Goal: Task Accomplishment & Management: Manage account settings

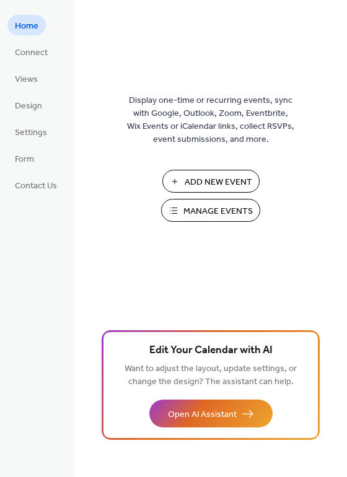
click at [225, 207] on span "Manage Events" at bounding box center [217, 211] width 69 height 13
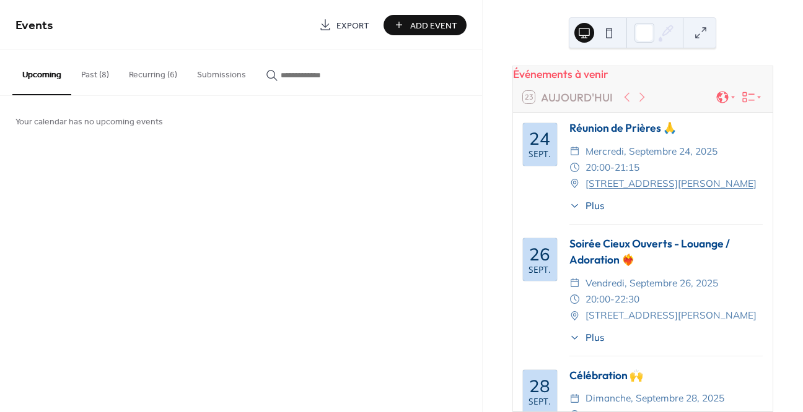
click at [85, 78] on button "Past (8)" at bounding box center [95, 72] width 48 height 44
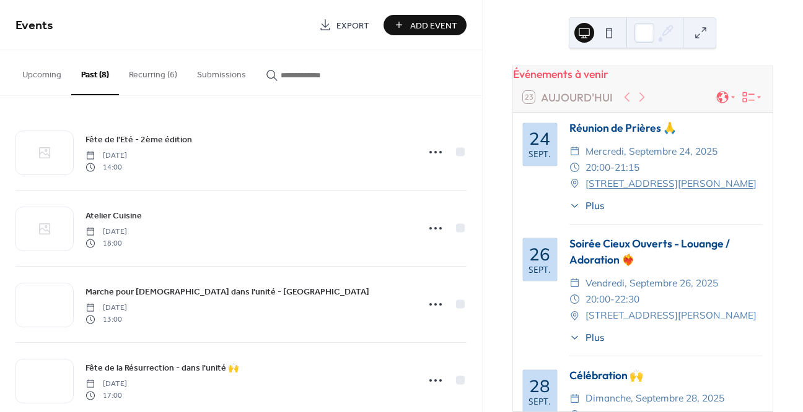
click at [603, 257] on div "Soirée Cieux Ouverts - Louange / Adoration ❤️‍🔥" at bounding box center [665, 252] width 193 height 33
click at [38, 83] on button "Upcoming" at bounding box center [41, 72] width 59 height 44
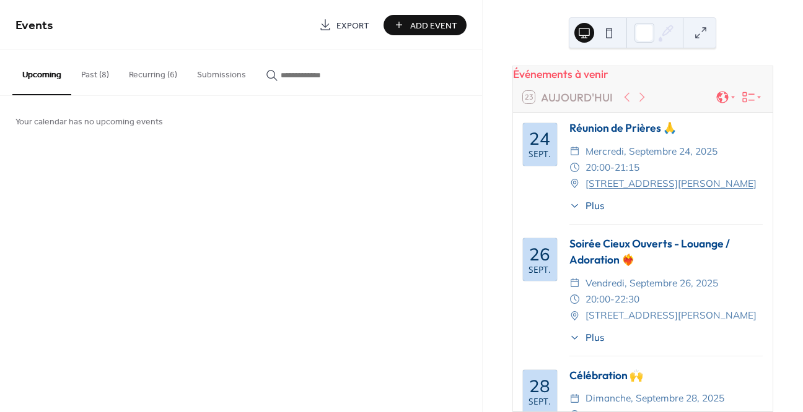
click at [154, 80] on button "Recurring (6)" at bounding box center [153, 72] width 68 height 44
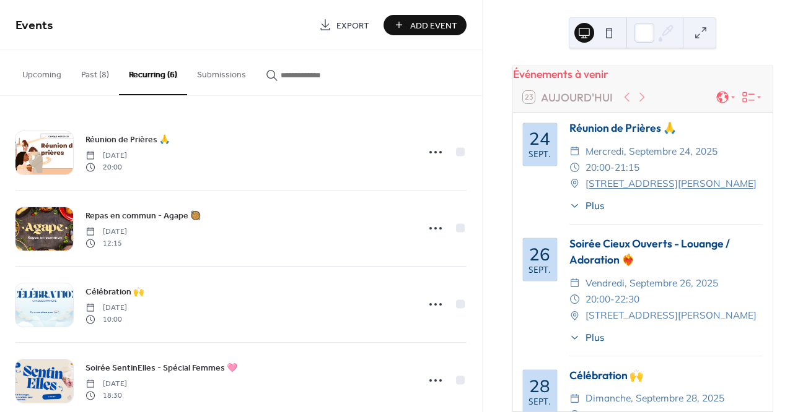
click at [107, 72] on button "Past (8)" at bounding box center [95, 72] width 48 height 44
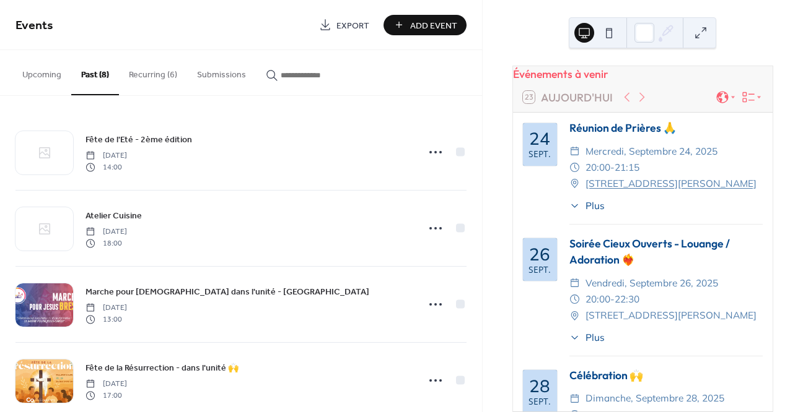
click at [33, 75] on button "Upcoming" at bounding box center [41, 72] width 59 height 44
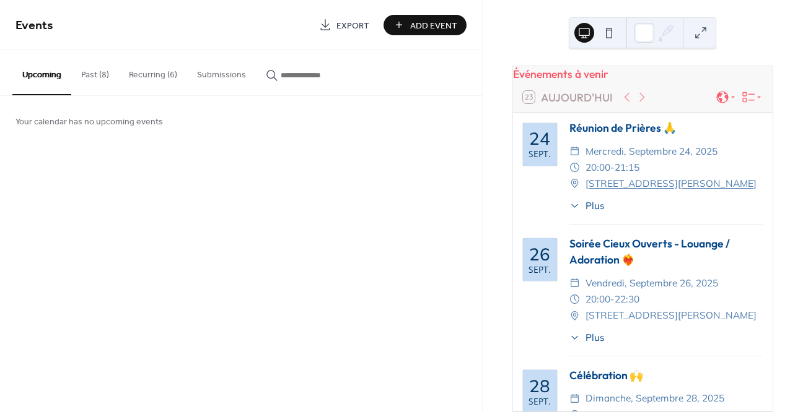
click at [618, 256] on div "Soirée Cieux Ouverts - Louange / Adoration ❤️‍🔥" at bounding box center [665, 252] width 193 height 33
click at [300, 74] on input "button" at bounding box center [318, 75] width 74 height 13
click at [222, 74] on button "Submissions" at bounding box center [221, 72] width 69 height 44
click at [151, 74] on button "Recurring (6)" at bounding box center [153, 72] width 68 height 44
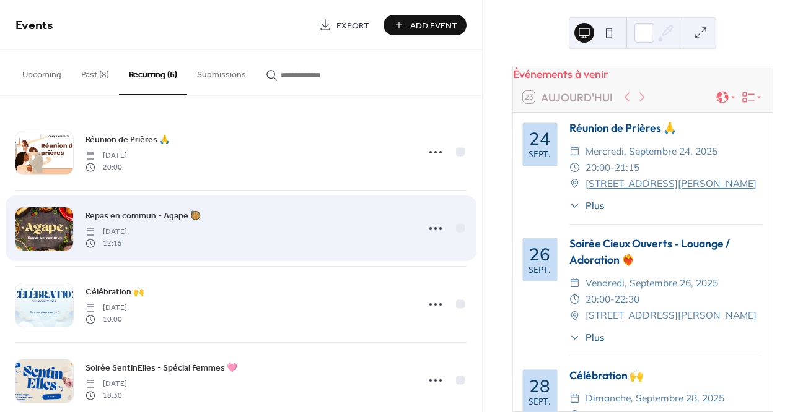
scroll to position [177, 0]
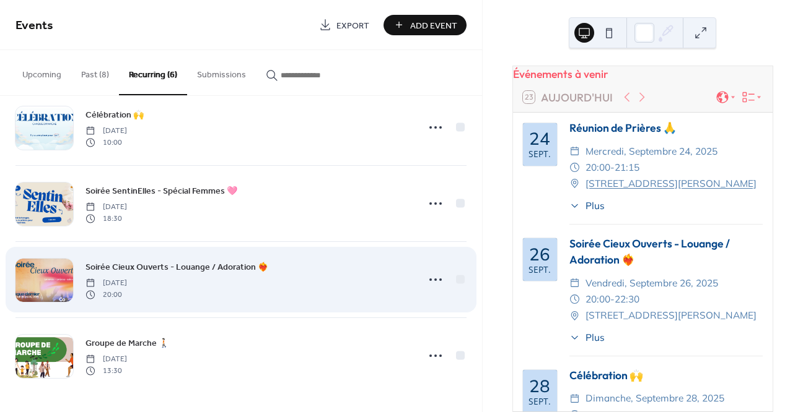
click at [156, 267] on span "Soirée Cieux Ouverts - Louange / Adoration ❤️‍🔥" at bounding box center [176, 267] width 183 height 13
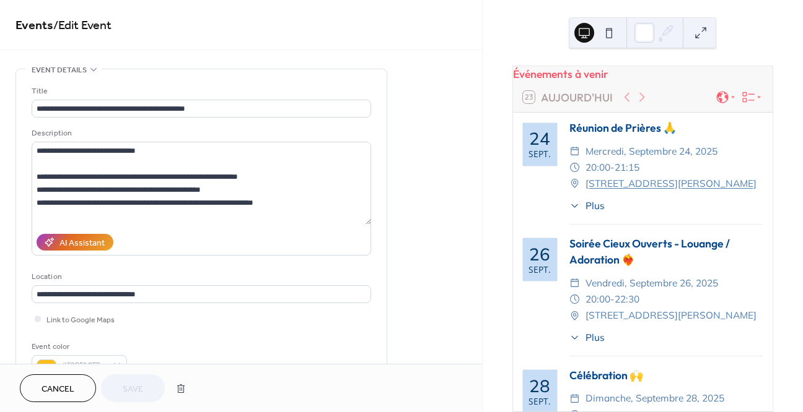
click at [61, 396] on span "Cancel" at bounding box center [57, 389] width 33 height 13
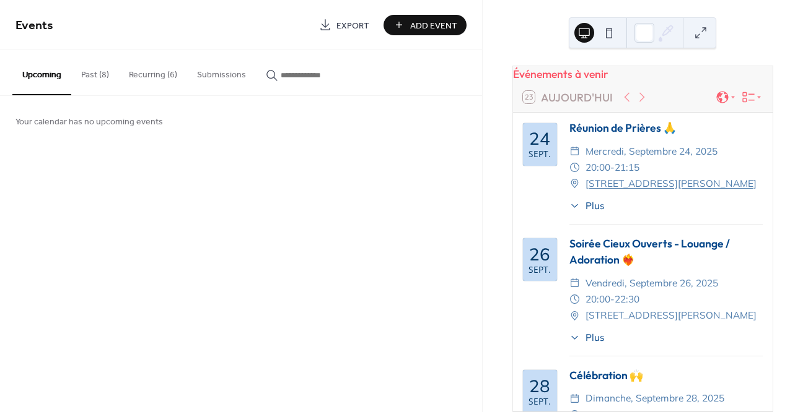
click at [163, 81] on button "Recurring (6)" at bounding box center [153, 72] width 68 height 44
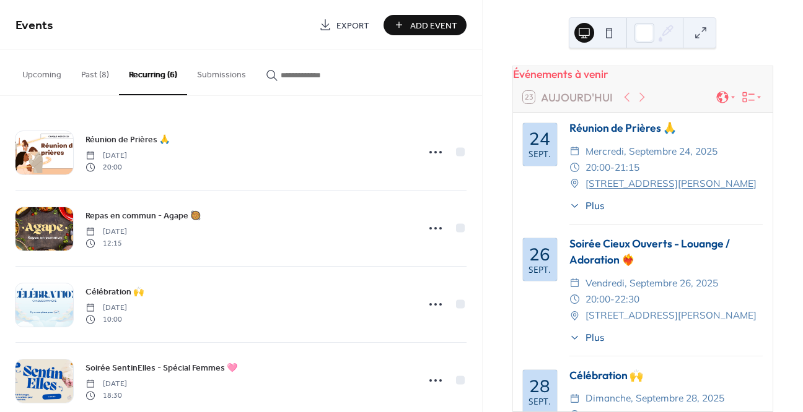
click at [413, 29] on span "Add Event" at bounding box center [433, 25] width 47 height 13
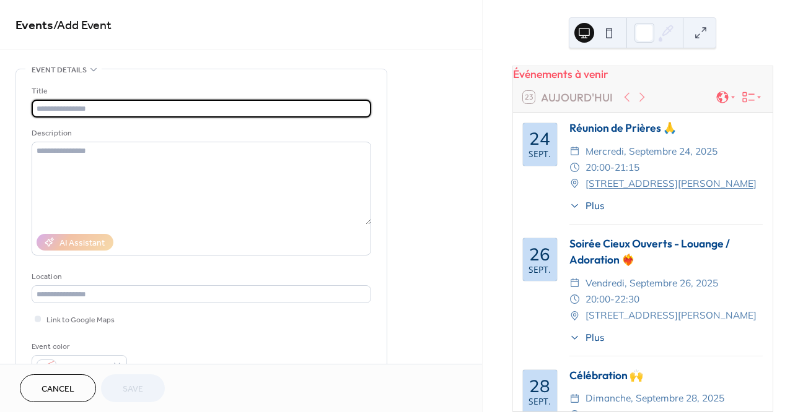
click at [139, 109] on input "text" at bounding box center [201, 109] width 339 height 18
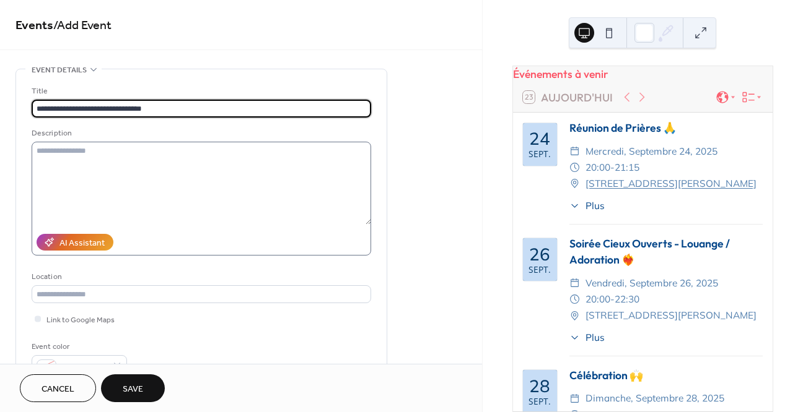
type input "**********"
click at [138, 157] on textarea at bounding box center [201, 183] width 339 height 83
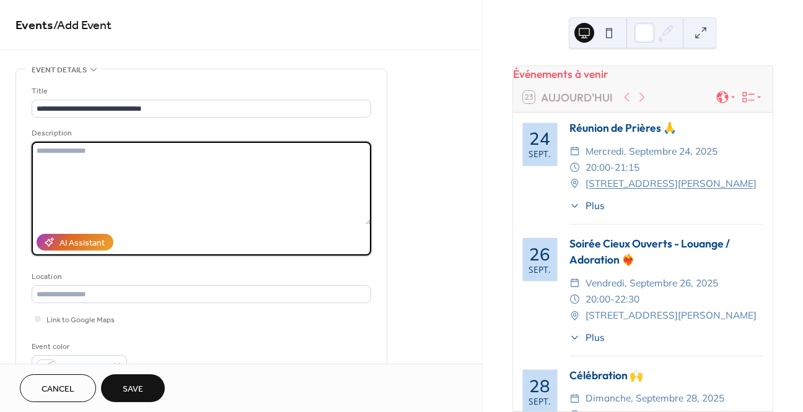
paste textarea "**********"
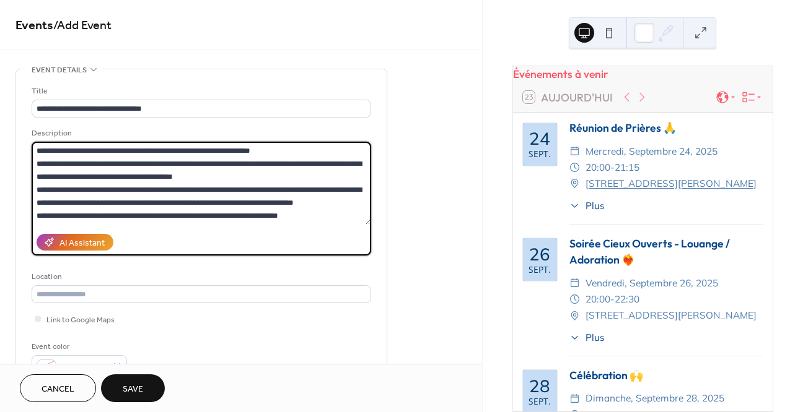
click at [159, 201] on textarea at bounding box center [201, 183] width 339 height 83
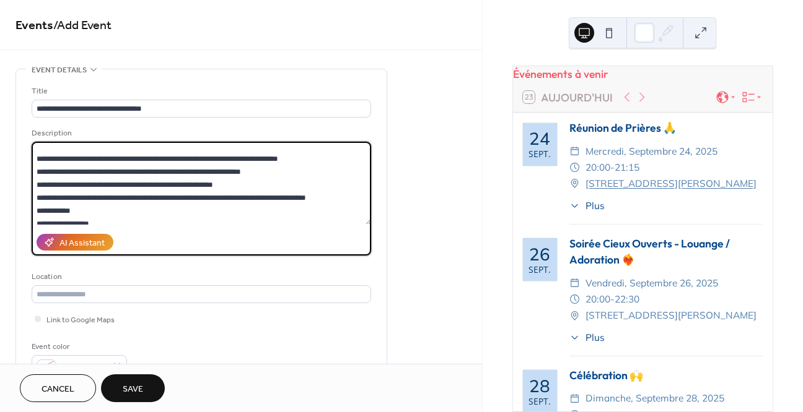
scroll to position [76, 0]
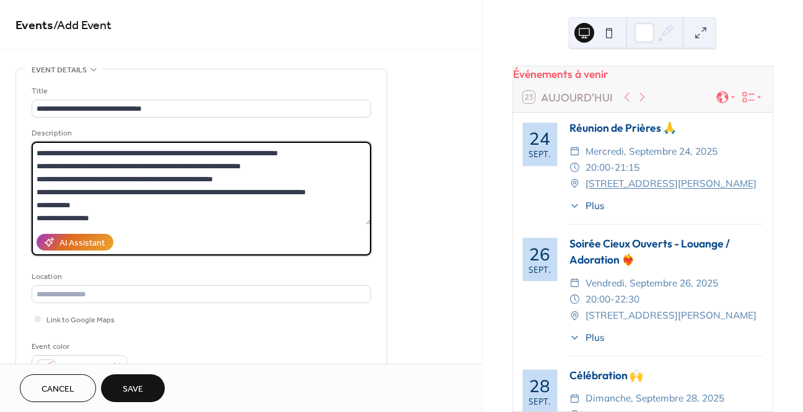
click at [213, 178] on textarea at bounding box center [201, 183] width 339 height 83
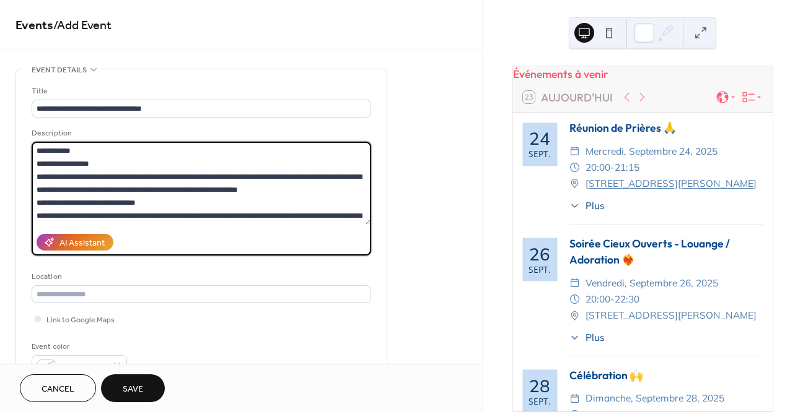
scroll to position [124, 0]
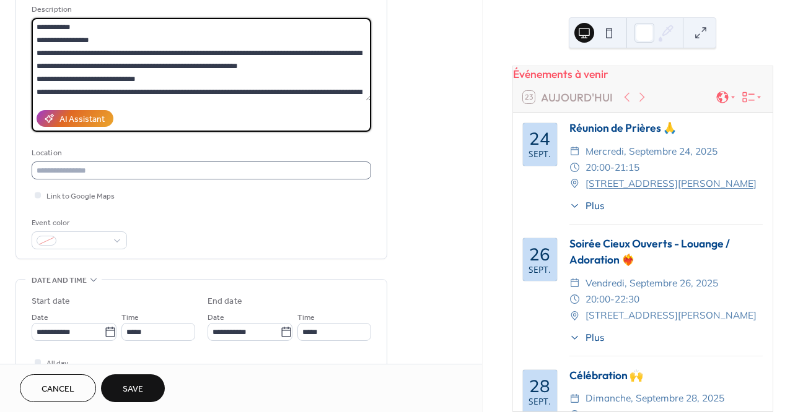
type textarea "**********"
click at [102, 171] on input "text" at bounding box center [201, 171] width 339 height 18
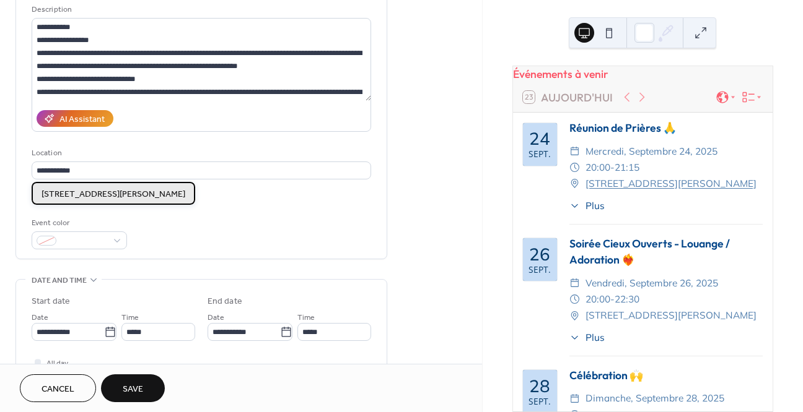
click at [126, 193] on span "[STREET_ADDRESS][PERSON_NAME]" at bounding box center [113, 194] width 144 height 13
type input "**********"
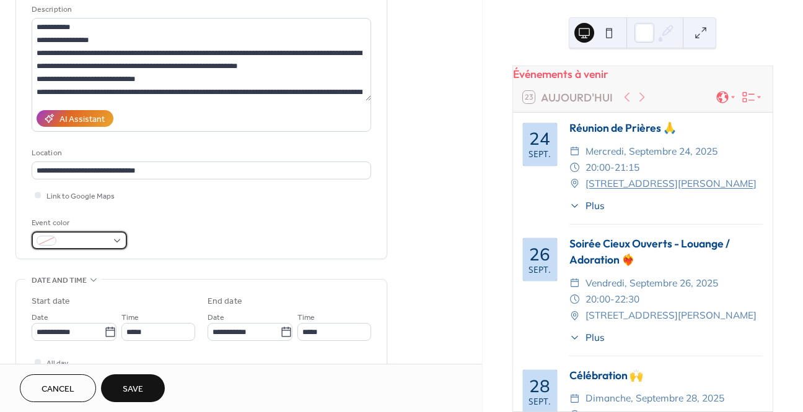
click at [93, 242] on span at bounding box center [84, 241] width 46 height 13
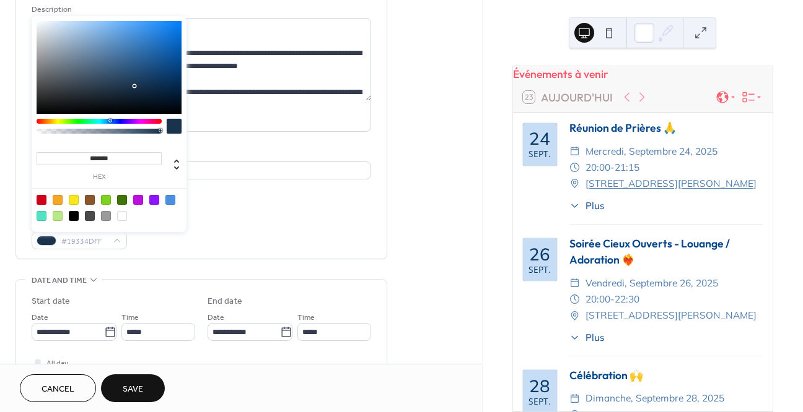
click at [110, 121] on div at bounding box center [99, 121] width 125 height 5
type input "*******"
drag, startPoint x: 136, startPoint y: 78, endPoint x: 173, endPoint y: 59, distance: 41.8
click at [173, 59] on div at bounding box center [109, 67] width 145 height 93
click at [196, 256] on div "**********" at bounding box center [201, 102] width 339 height 313
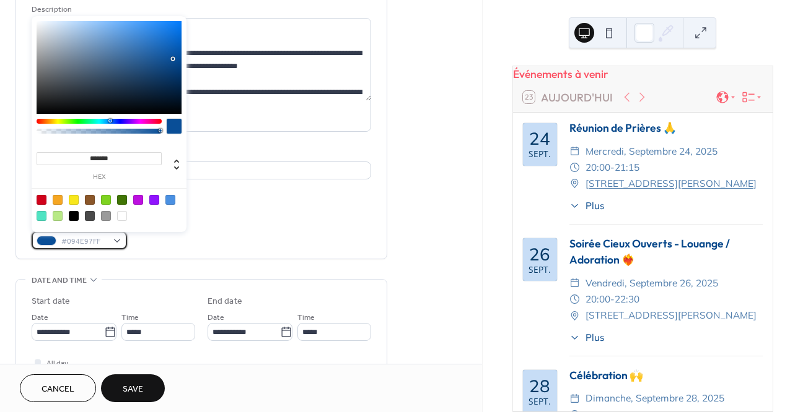
click at [43, 235] on div "#094E97FF" at bounding box center [79, 241] width 95 height 18
click at [138, 199] on div at bounding box center [138, 200] width 10 height 10
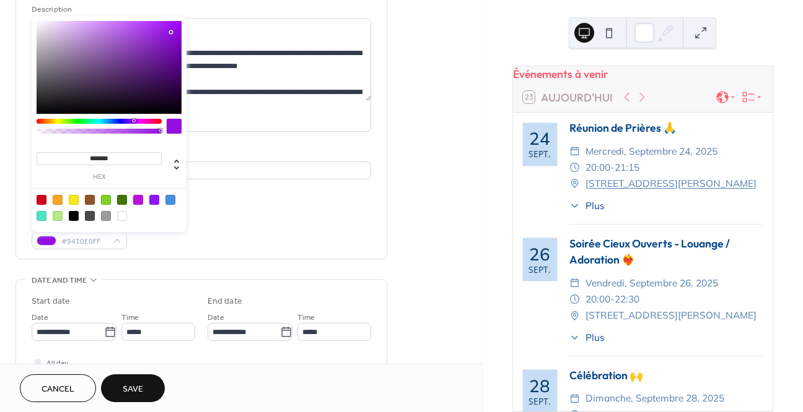
click at [133, 120] on div at bounding box center [99, 121] width 125 height 5
type input "*******"
drag, startPoint x: 150, startPoint y: 58, endPoint x: 135, endPoint y: 47, distance: 18.2
click at [135, 47] on div at bounding box center [109, 67] width 145 height 93
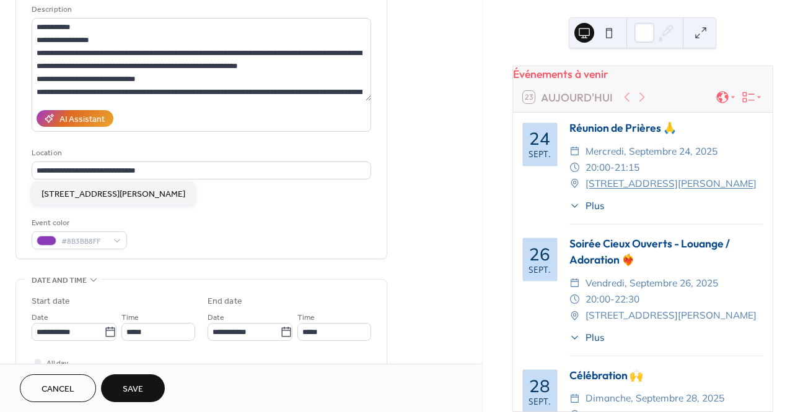
click at [218, 152] on div "Location" at bounding box center [200, 153] width 337 height 13
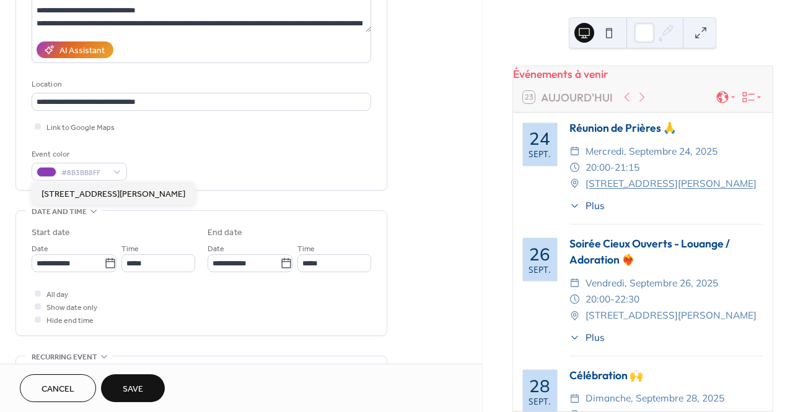
scroll to position [194, 0]
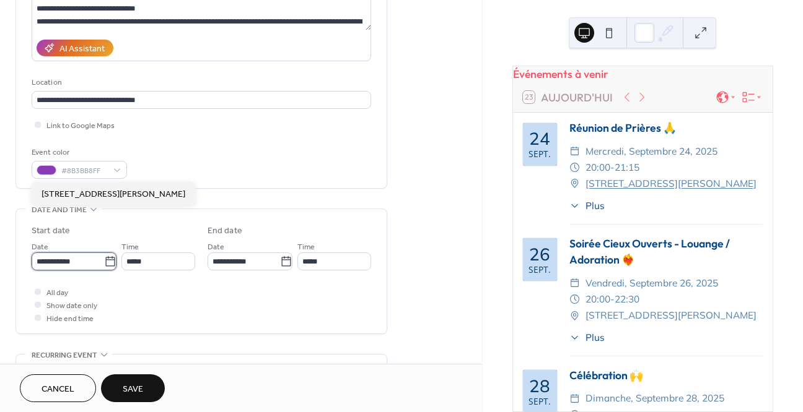
click at [77, 264] on input "**********" at bounding box center [68, 262] width 72 height 18
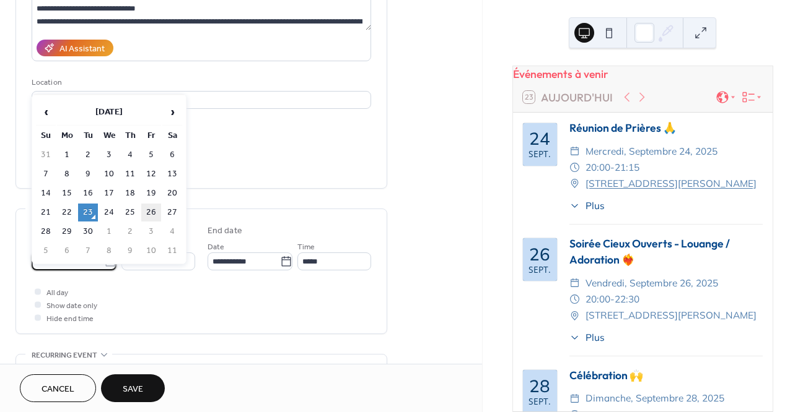
click at [152, 213] on td "26" at bounding box center [151, 213] width 20 height 18
type input "**********"
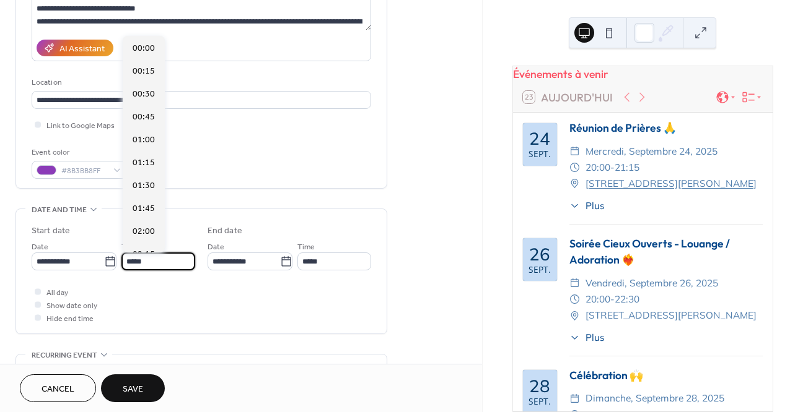
click at [152, 261] on input "*****" at bounding box center [158, 262] width 74 height 18
drag, startPoint x: 134, startPoint y: 260, endPoint x: 120, endPoint y: 260, distance: 14.2
click at [120, 260] on div "**********" at bounding box center [113, 255] width 163 height 31
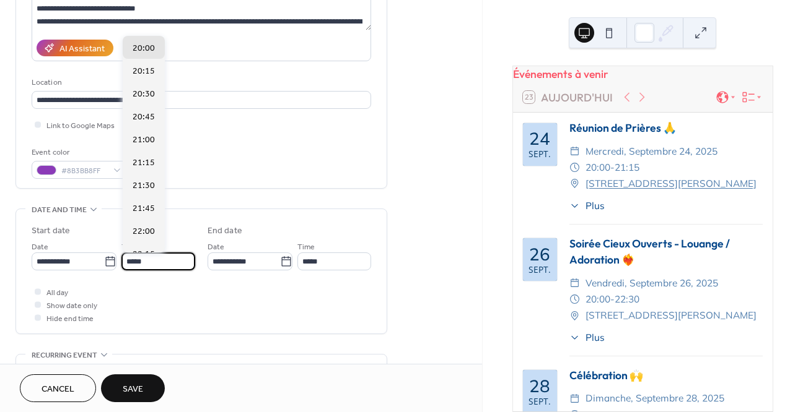
type input "*****"
click at [213, 283] on div "**********" at bounding box center [201, 275] width 339 height 100
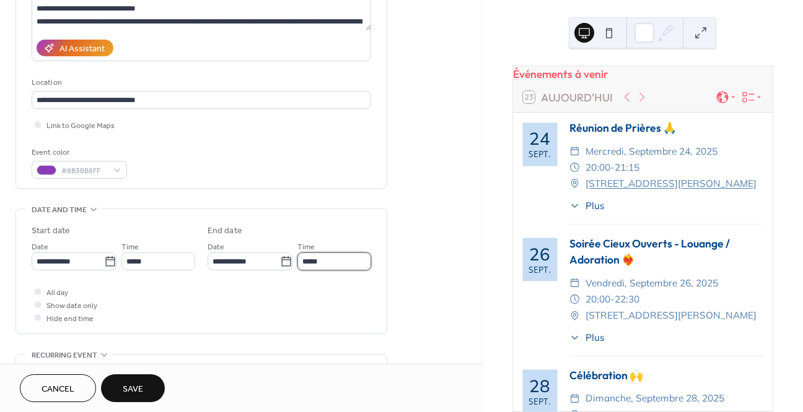
click at [330, 261] on input "*****" at bounding box center [334, 262] width 74 height 18
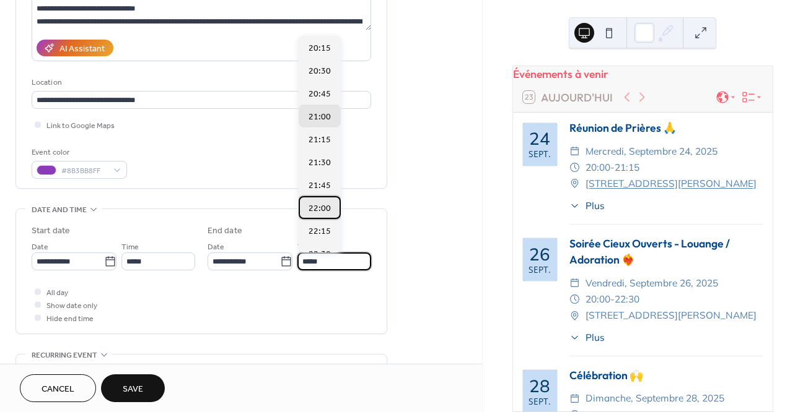
click at [320, 200] on div "22:00" at bounding box center [320, 207] width 42 height 23
type input "*****"
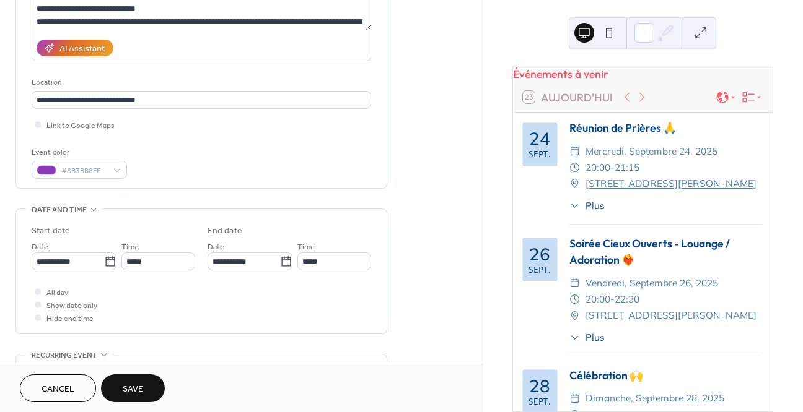
click at [155, 301] on div "All day Show date only Hide end time" at bounding box center [201, 305] width 339 height 39
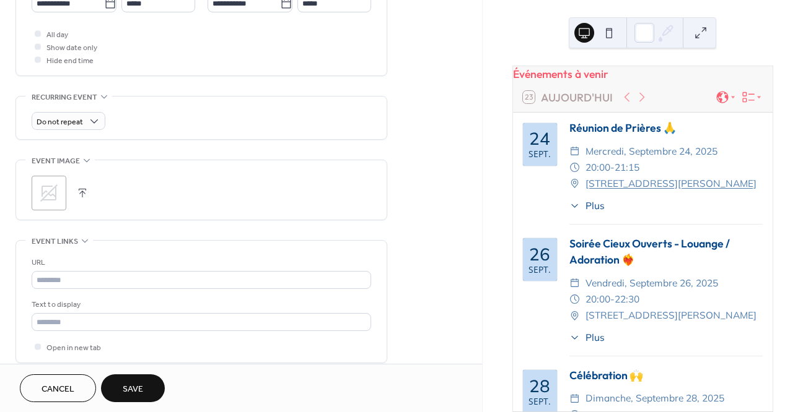
scroll to position [459, 0]
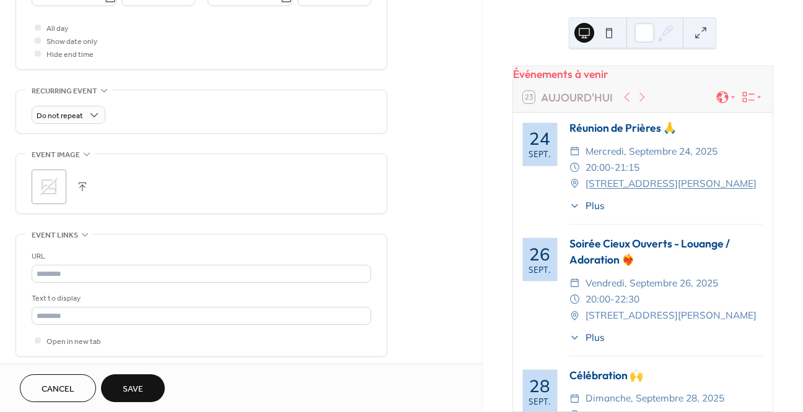
click at [55, 188] on icon at bounding box center [48, 186] width 17 height 17
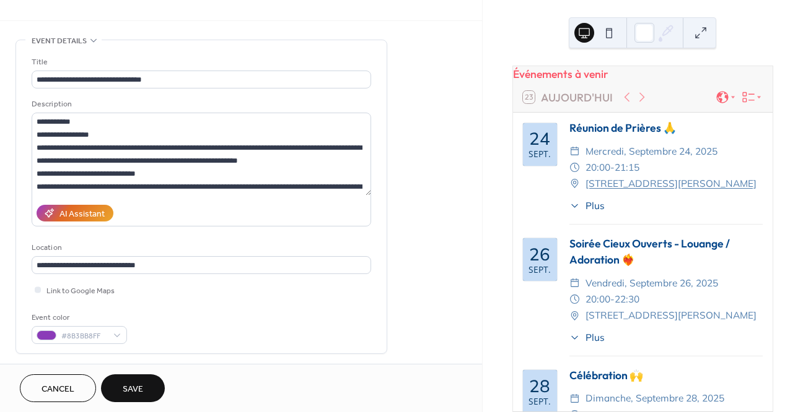
scroll to position [0, 0]
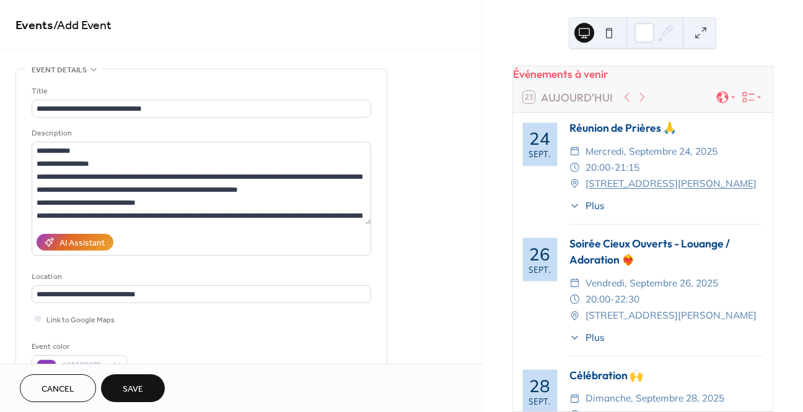
click at [150, 384] on button "Save" at bounding box center [133, 389] width 64 height 28
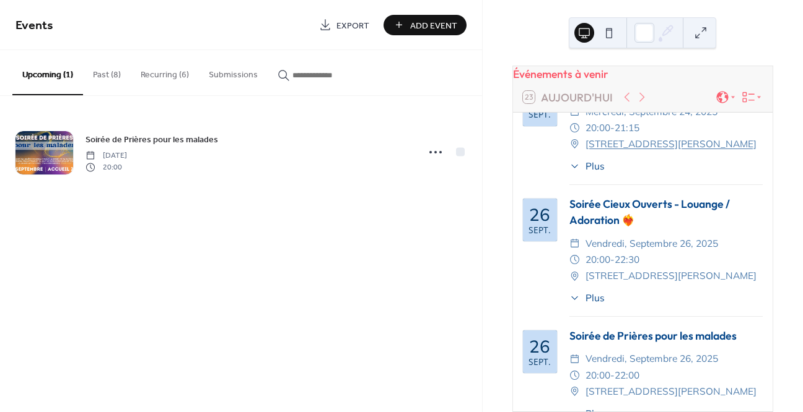
scroll to position [95, 0]
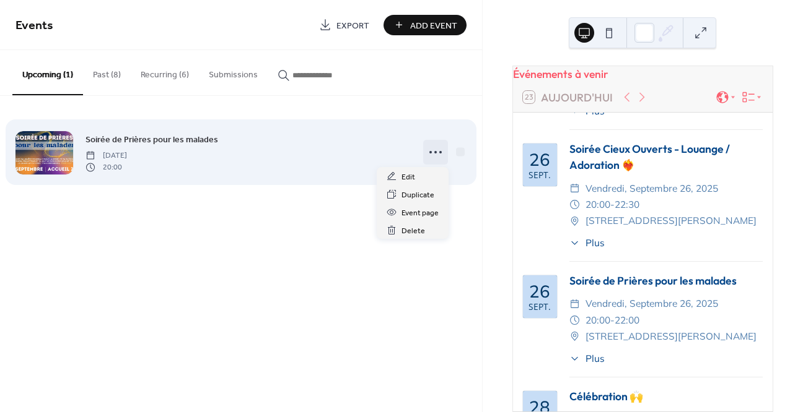
click at [435, 152] on circle at bounding box center [435, 152] width 2 height 2
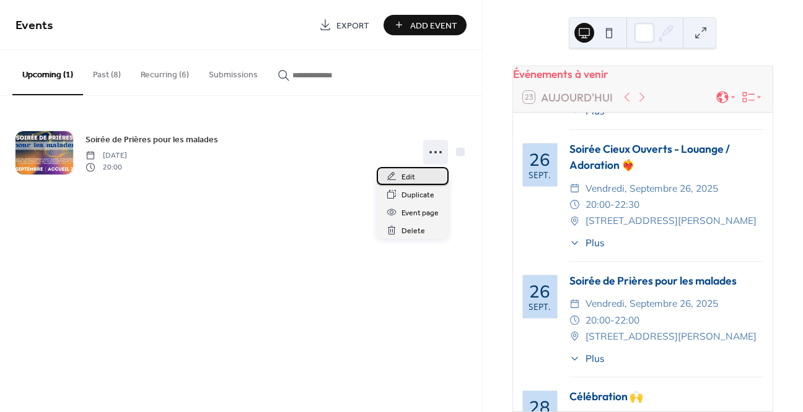
click at [417, 176] on div "Edit" at bounding box center [413, 176] width 72 height 18
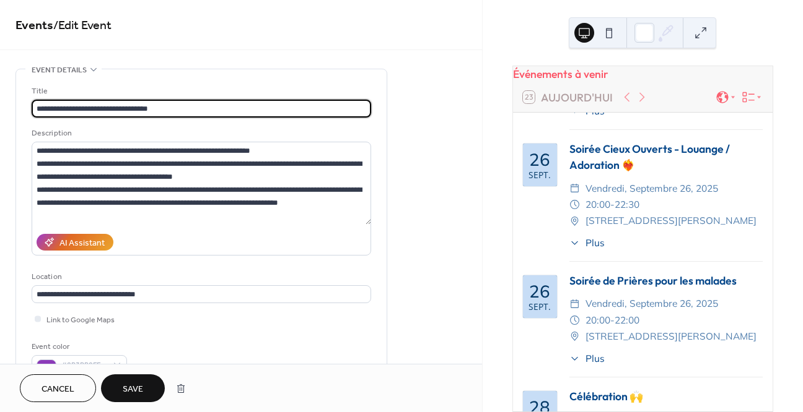
type input "**********"
click at [140, 389] on span "Save" at bounding box center [133, 389] width 20 height 13
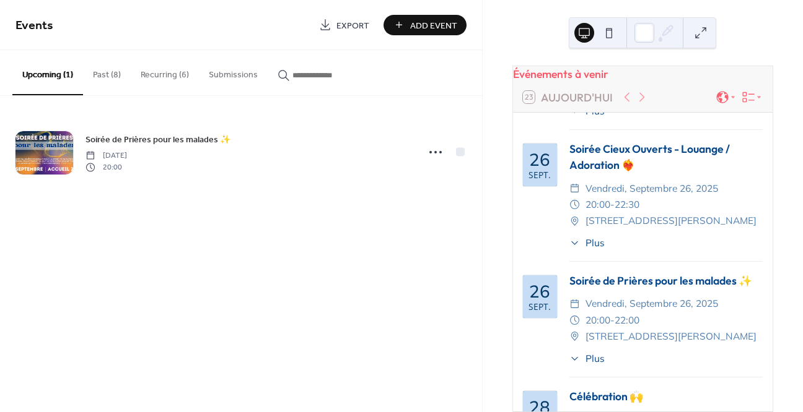
scroll to position [86, 0]
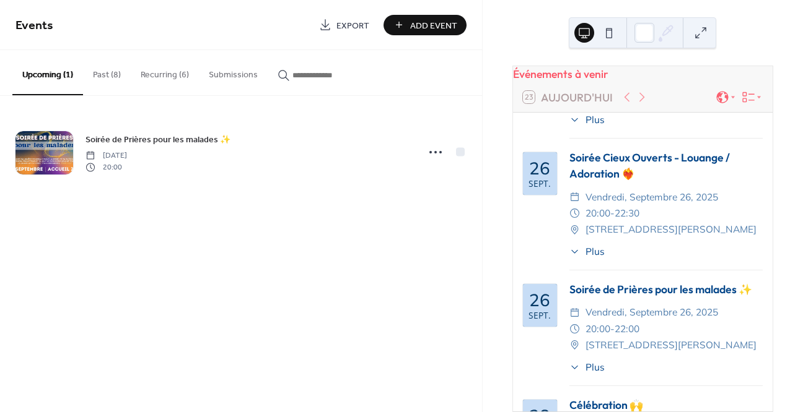
click at [586, 259] on span "Plus" at bounding box center [594, 252] width 19 height 14
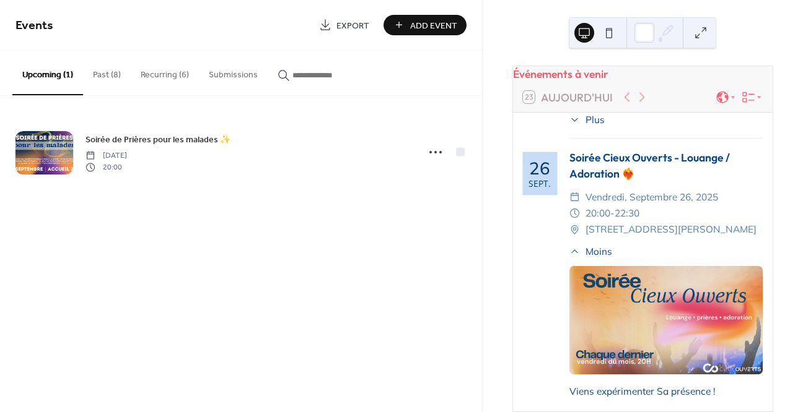
click at [585, 257] on span "Moins" at bounding box center [598, 252] width 27 height 14
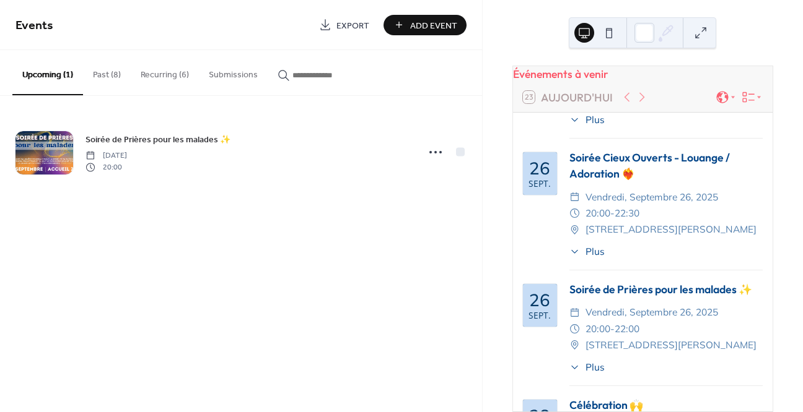
click at [108, 80] on button "Past (8)" at bounding box center [107, 72] width 48 height 44
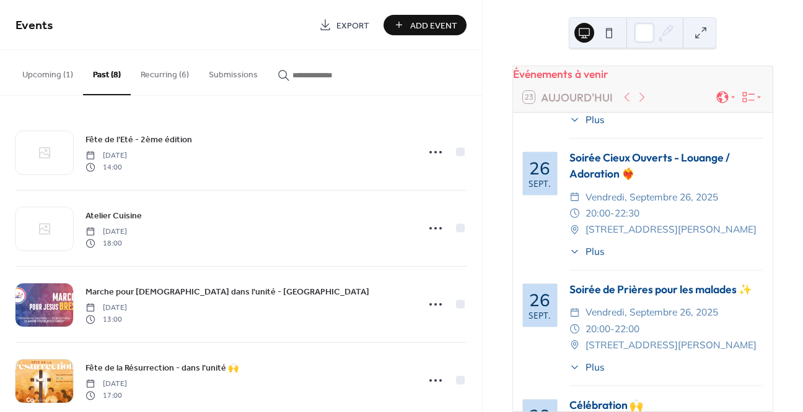
click at [177, 77] on button "Recurring (6)" at bounding box center [165, 72] width 68 height 44
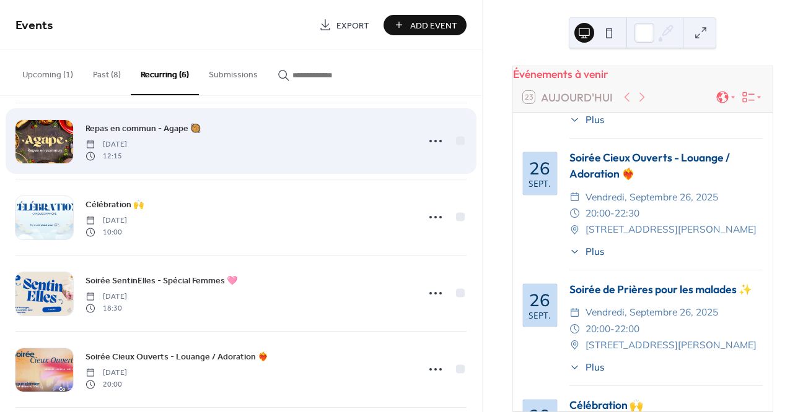
scroll to position [177, 0]
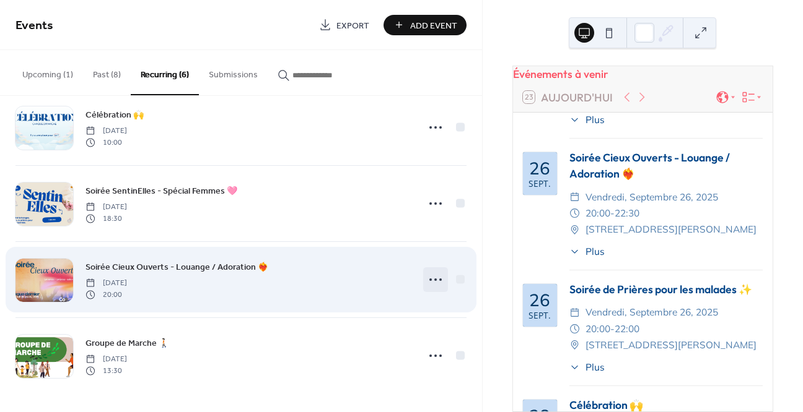
click at [425, 284] on icon at bounding box center [435, 280] width 20 height 20
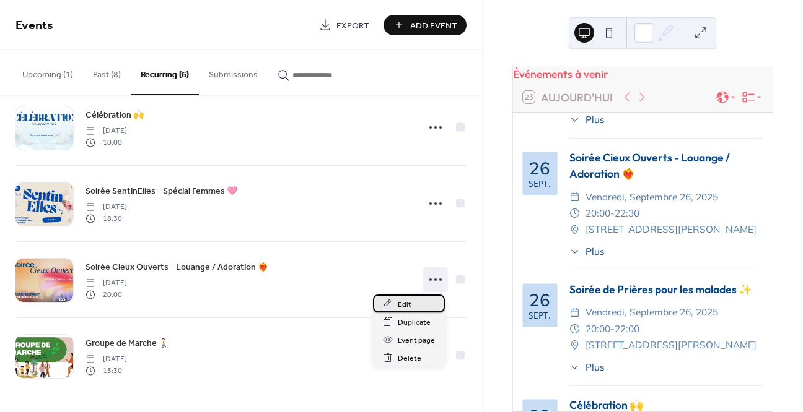
click at [409, 305] on span "Edit" at bounding box center [405, 305] width 14 height 13
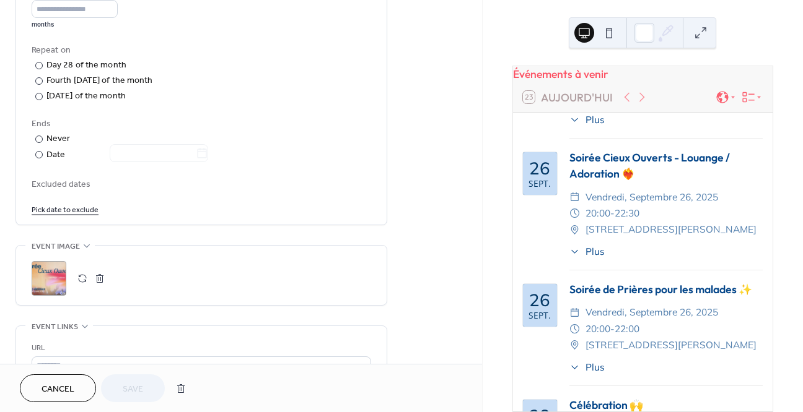
scroll to position [855, 0]
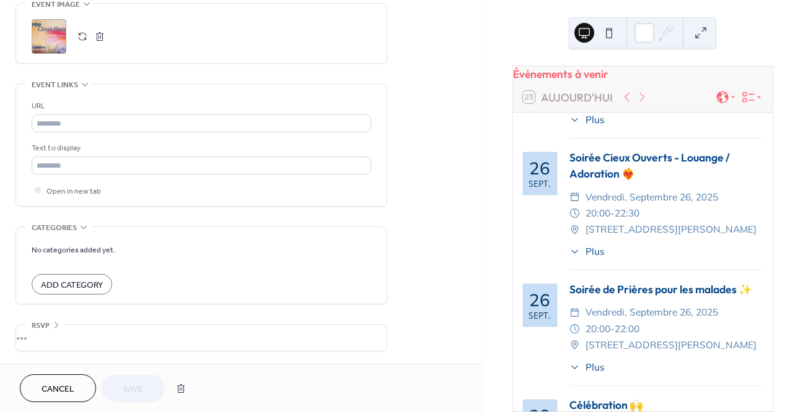
click at [37, 338] on div "•••" at bounding box center [201, 338] width 370 height 26
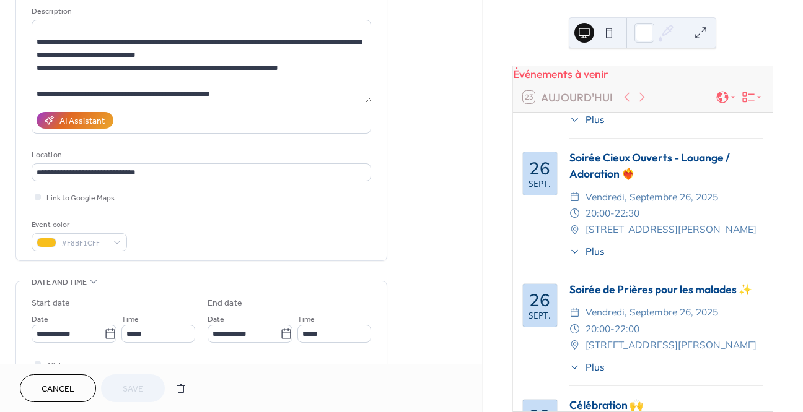
scroll to position [137, 0]
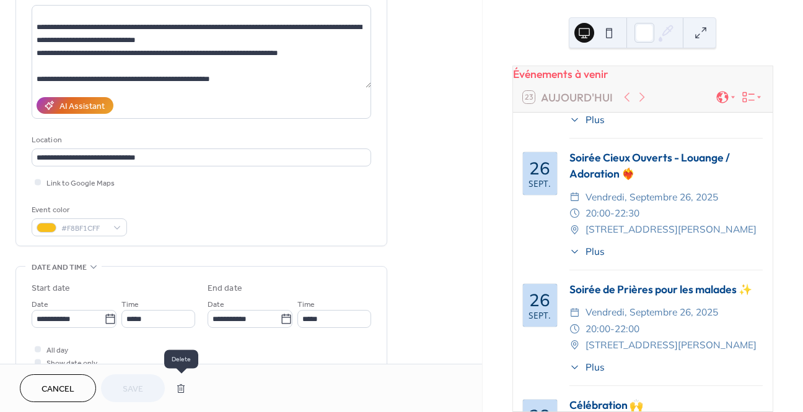
click at [183, 395] on button "button" at bounding box center [181, 389] width 22 height 25
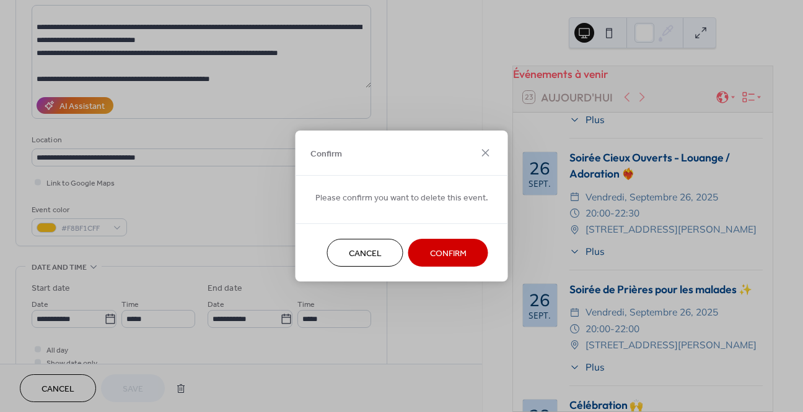
click at [435, 252] on span "Confirm" at bounding box center [448, 254] width 37 height 13
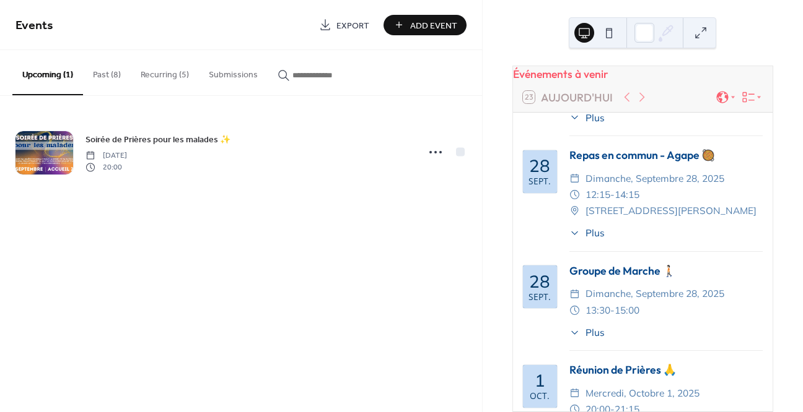
scroll to position [315, 0]
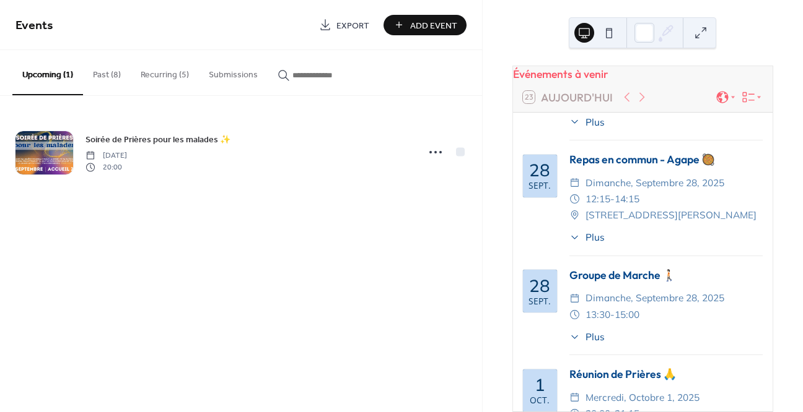
click at [148, 77] on button "Recurring (5)" at bounding box center [165, 72] width 68 height 44
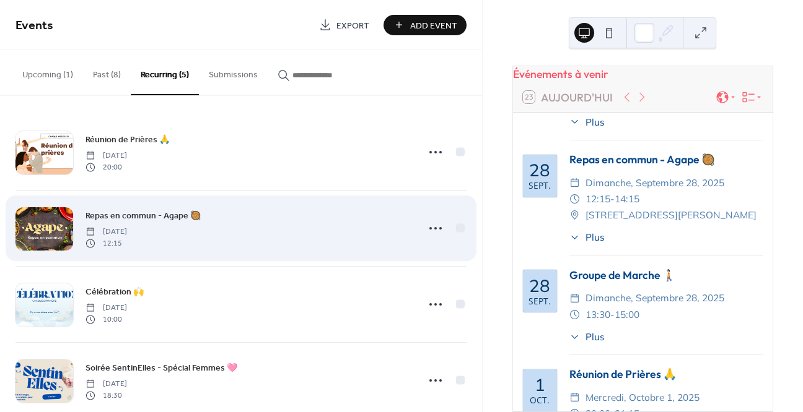
scroll to position [101, 0]
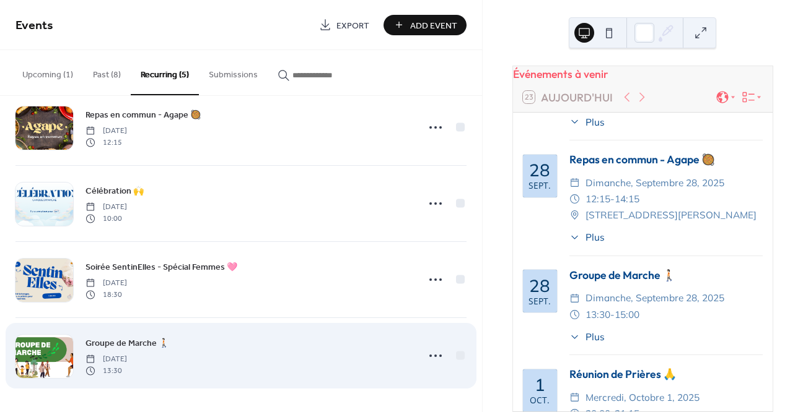
click at [196, 345] on div "Groupe de Marche 🚶🏻 [DATE] 13:30" at bounding box center [247, 356] width 325 height 40
click at [427, 353] on icon at bounding box center [435, 356] width 20 height 20
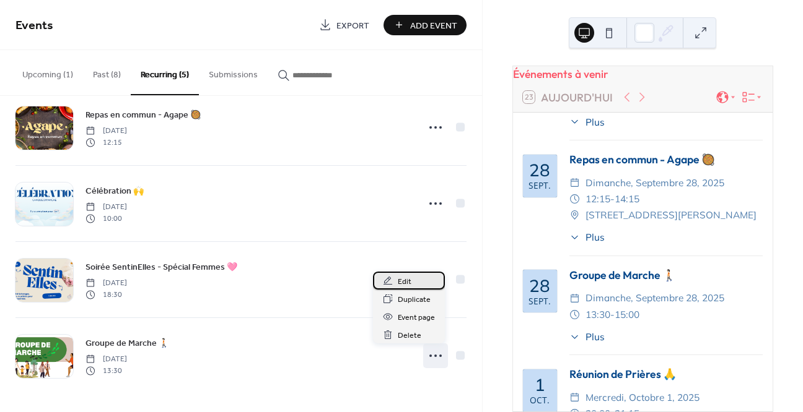
click at [418, 285] on div "Edit" at bounding box center [409, 281] width 72 height 18
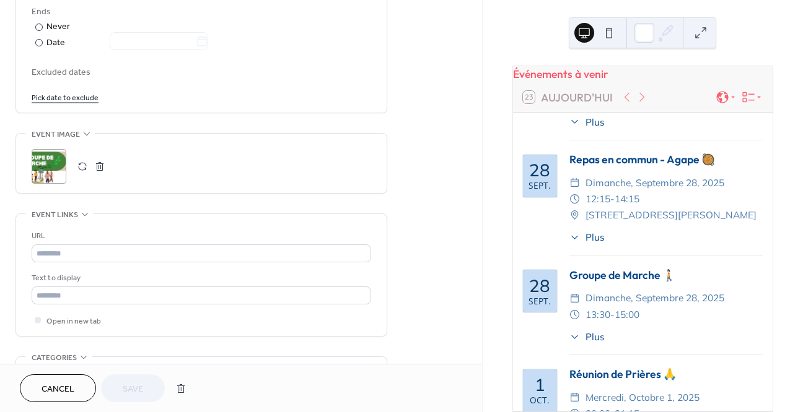
scroll to position [879, 0]
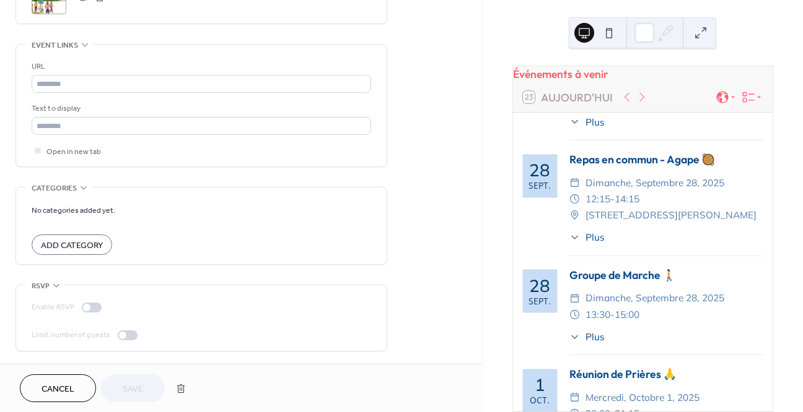
click at [76, 396] on button "Cancel" at bounding box center [58, 389] width 76 height 28
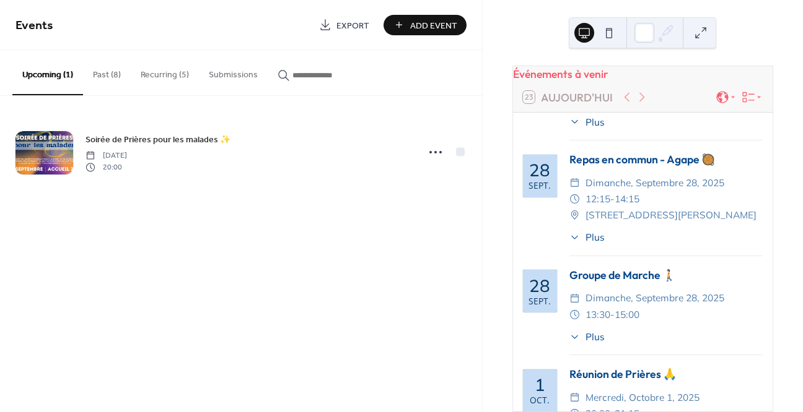
scroll to position [464, 0]
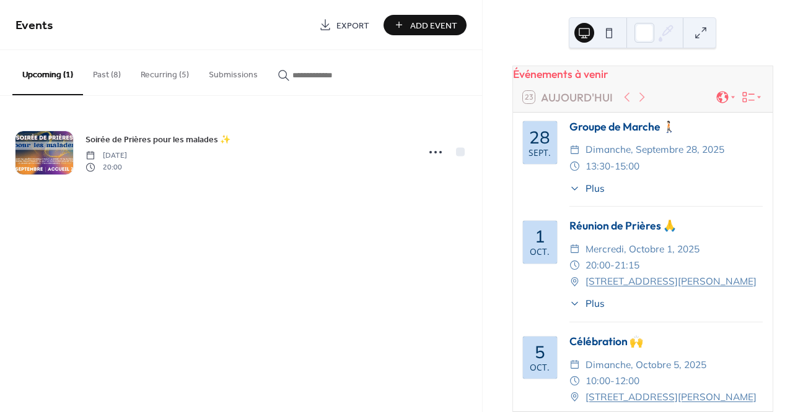
click at [622, 145] on div "Groupe de Marche 🚶🏻 ​ [DATE] ​ 13:30 - 15:00 ​ Plus Rejoins-nous pour une march…" at bounding box center [665, 163] width 193 height 88
click at [578, 194] on icon at bounding box center [574, 188] width 11 height 11
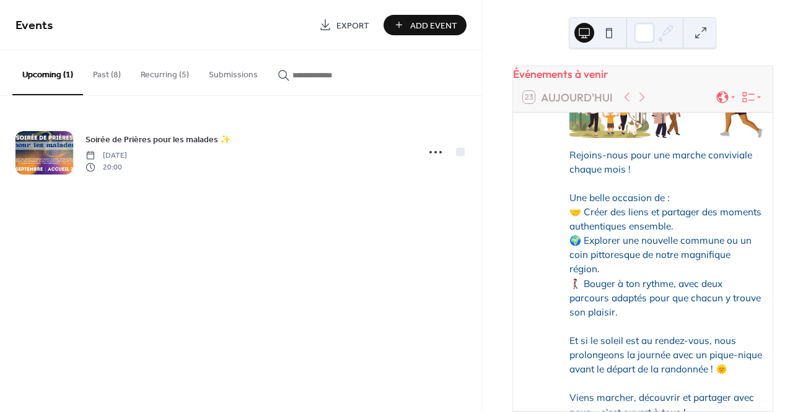
scroll to position [538, 0]
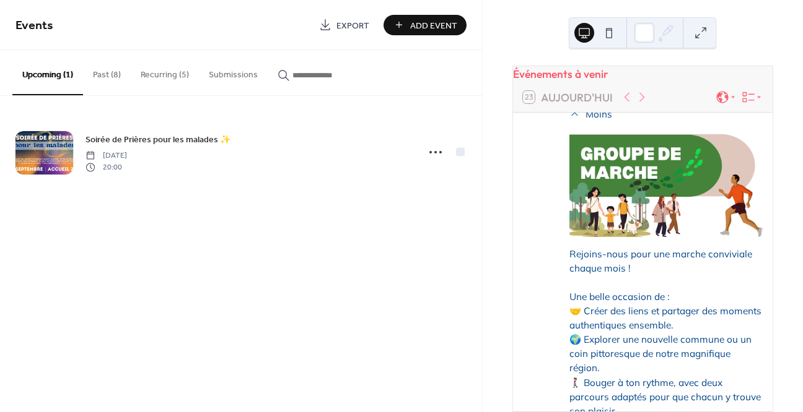
click at [199, 81] on button "Submissions" at bounding box center [233, 72] width 69 height 44
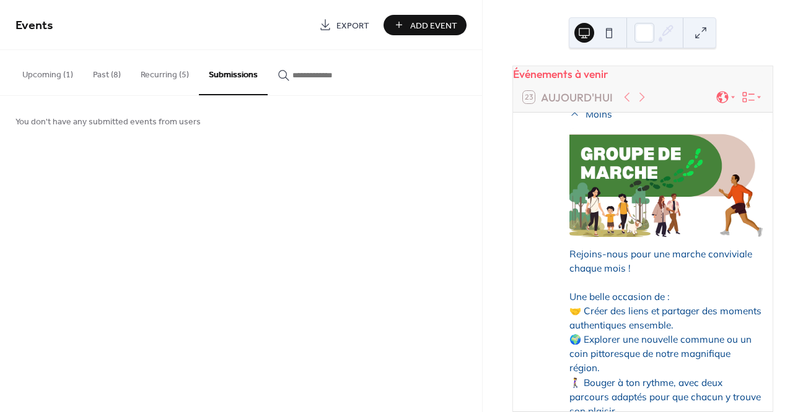
click at [177, 80] on button "Recurring (5)" at bounding box center [165, 72] width 68 height 44
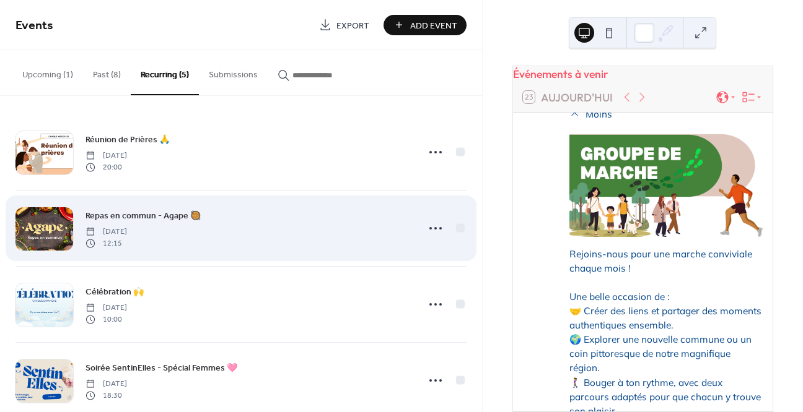
scroll to position [101, 0]
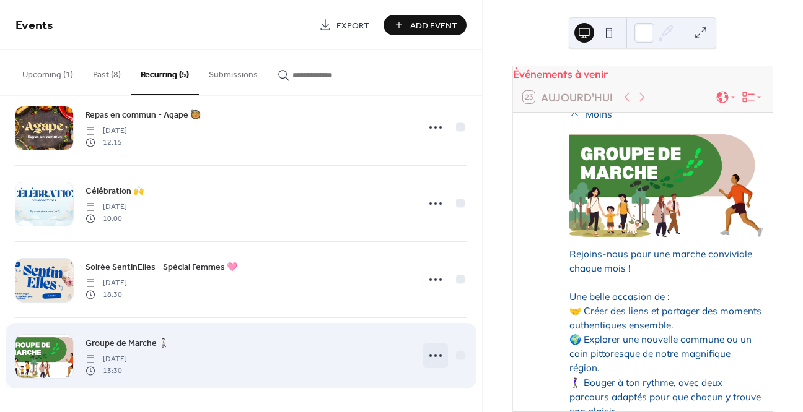
click at [429, 352] on icon at bounding box center [435, 356] width 20 height 20
click at [243, 348] on div "Groupe de Marche 🚶🏻 [DATE] 13:30" at bounding box center [247, 356] width 325 height 40
click at [127, 358] on span "[DATE]" at bounding box center [105, 359] width 41 height 11
click at [432, 355] on icon at bounding box center [435, 356] width 20 height 20
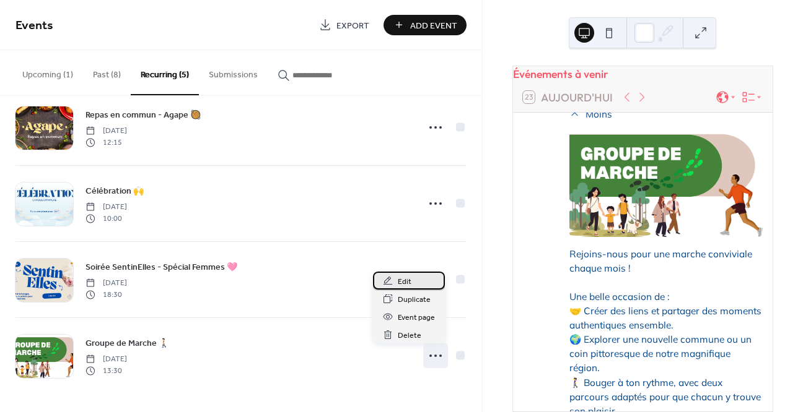
click at [442, 279] on div "Edit" at bounding box center [409, 281] width 72 height 18
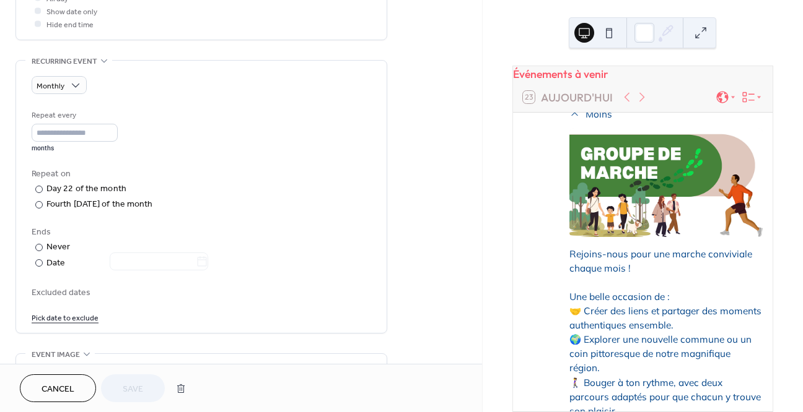
scroll to position [492, 0]
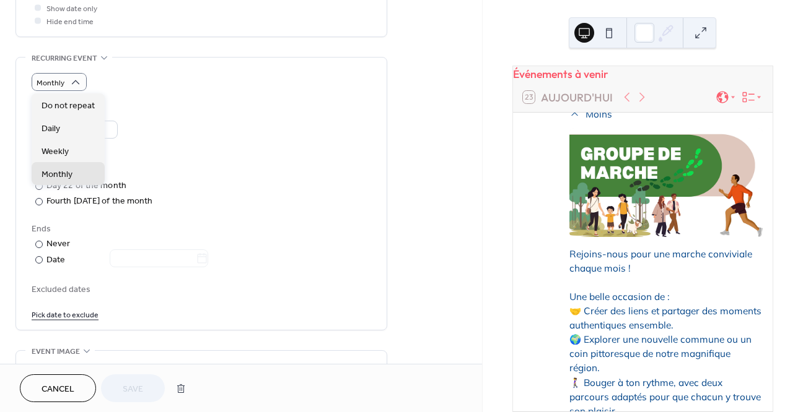
click at [158, 97] on div "Monthly Repeat every * months Repeat on ​ Day 22 of the month ​ Fourth [DATE] o…" at bounding box center [201, 197] width 339 height 248
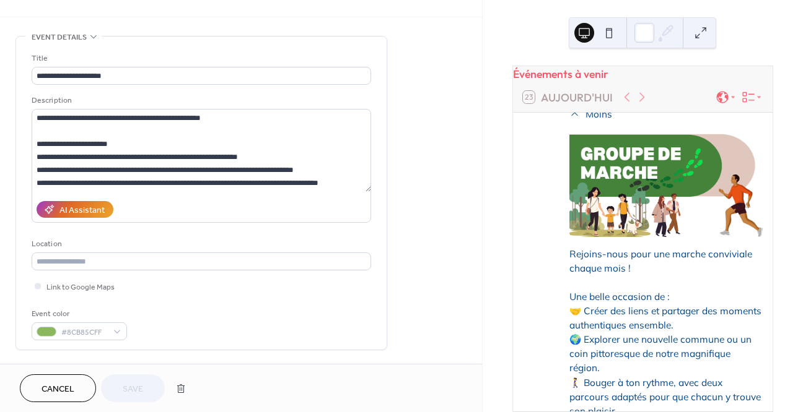
scroll to position [0, 0]
